Goal: Navigation & Orientation: Find specific page/section

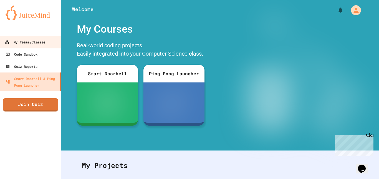
click at [36, 39] on div "My Teams/Classes" at bounding box center [25, 42] width 41 height 7
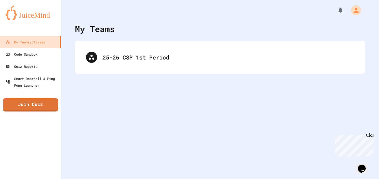
click at [113, 71] on div "25-26 CSP 1st Period" at bounding box center [220, 57] width 290 height 33
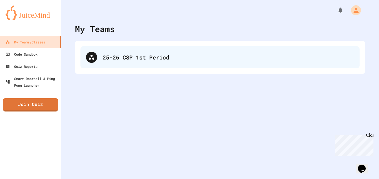
click at [119, 65] on div "25-26 CSP 1st Period" at bounding box center [219, 57] width 279 height 22
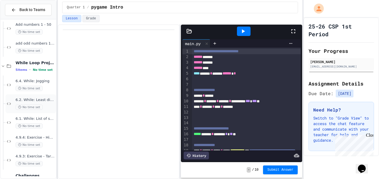
scroll to position [134, 0]
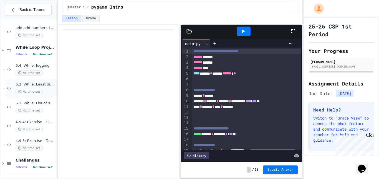
click at [44, 92] on div "No time set" at bounding box center [35, 91] width 39 height 5
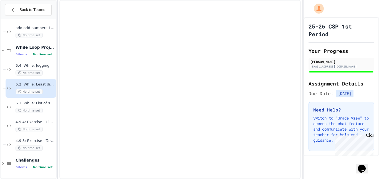
scroll to position [128, 0]
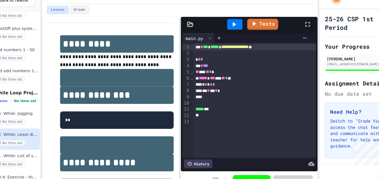
scroll to position [134, 0]
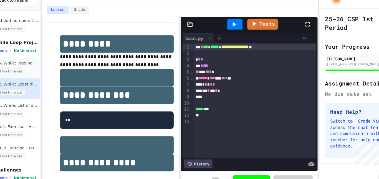
click at [43, 67] on span "6.4. While: Jogging" at bounding box center [35, 65] width 39 height 5
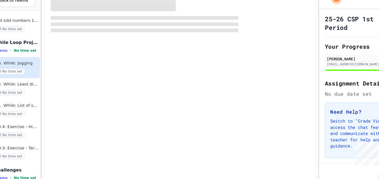
scroll to position [128, 0]
